Goal: Find specific page/section: Find specific page/section

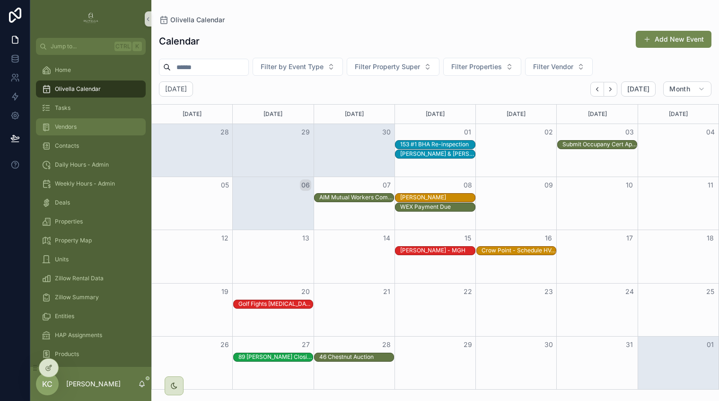
click at [86, 129] on div "Vendors" at bounding box center [91, 126] width 98 height 15
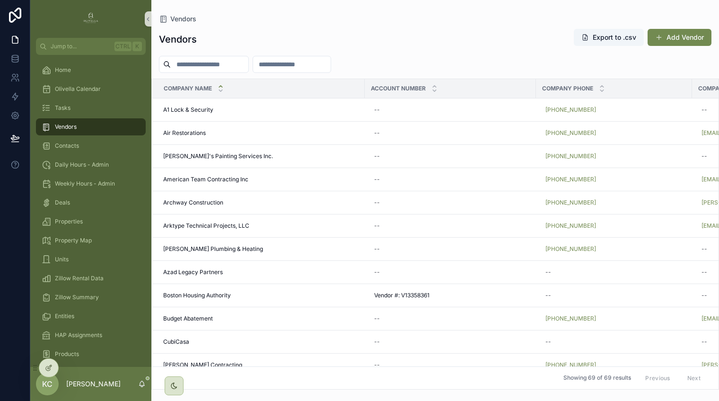
click at [219, 65] on input "scrollable content" at bounding box center [210, 64] width 78 height 13
type input "****"
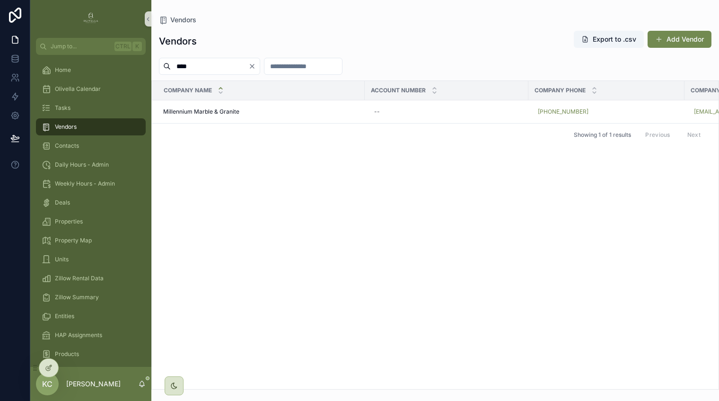
click at [207, 113] on span "Millennium Marble & Granite" at bounding box center [201, 112] width 76 height 8
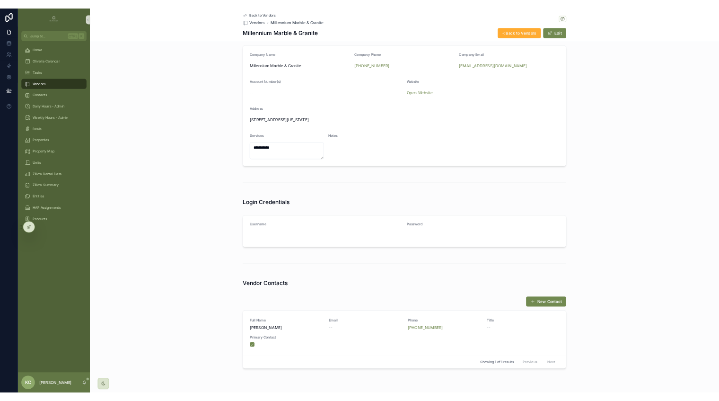
scroll to position [99, 0]
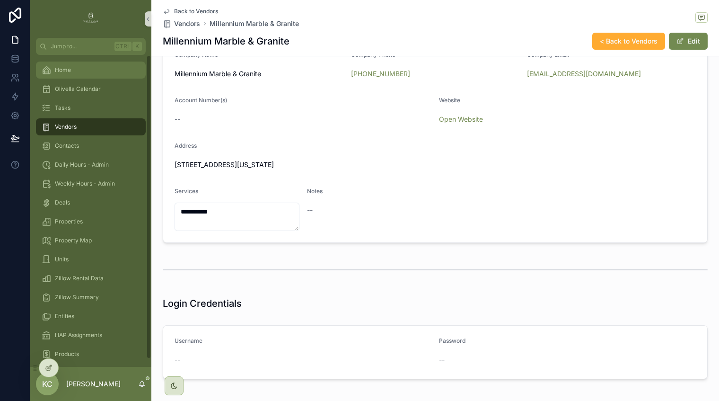
click at [72, 74] on div "Home" at bounding box center [91, 69] width 98 height 15
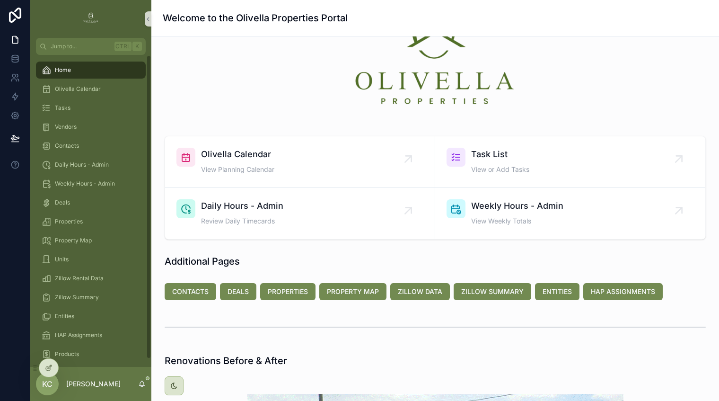
scroll to position [99, 0]
